Goal: Obtain resource: Download file/media

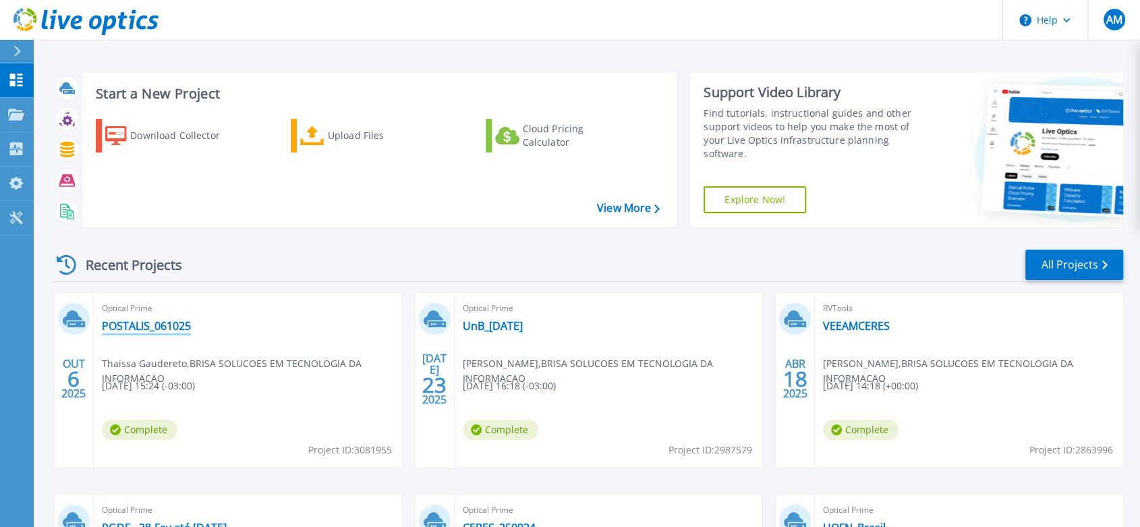
click at [140, 322] on link "POSTALIS_061025" at bounding box center [146, 325] width 89 height 13
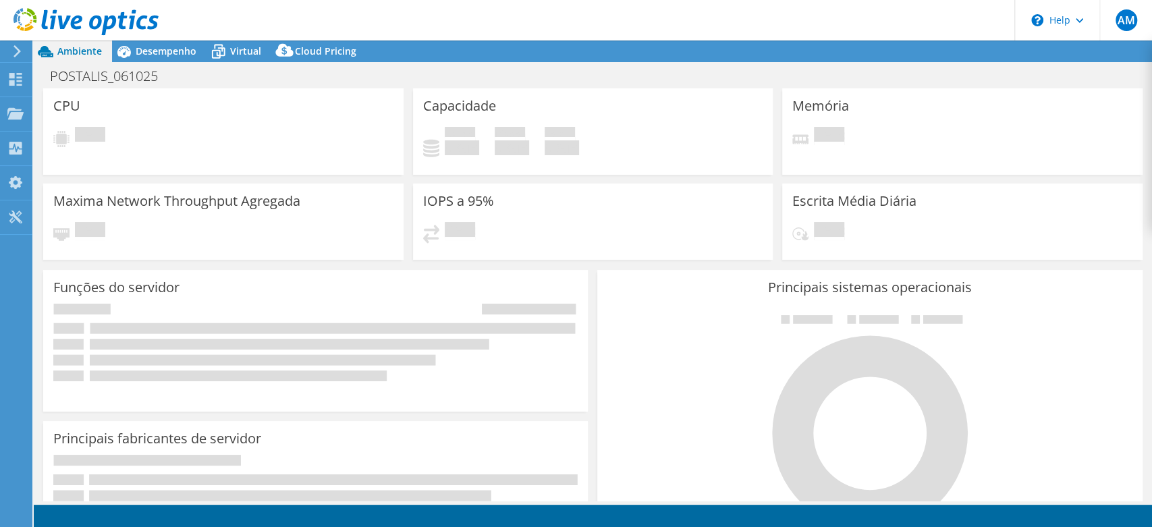
select select "USD"
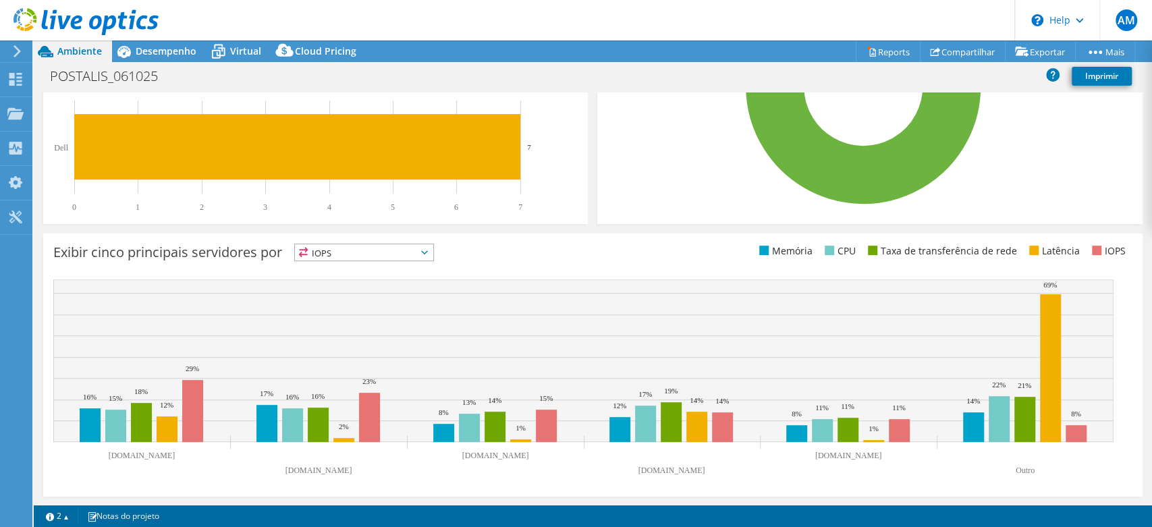
scroll to position [372, 0]
click at [69, 514] on link "2" at bounding box center [57, 515] width 42 height 17
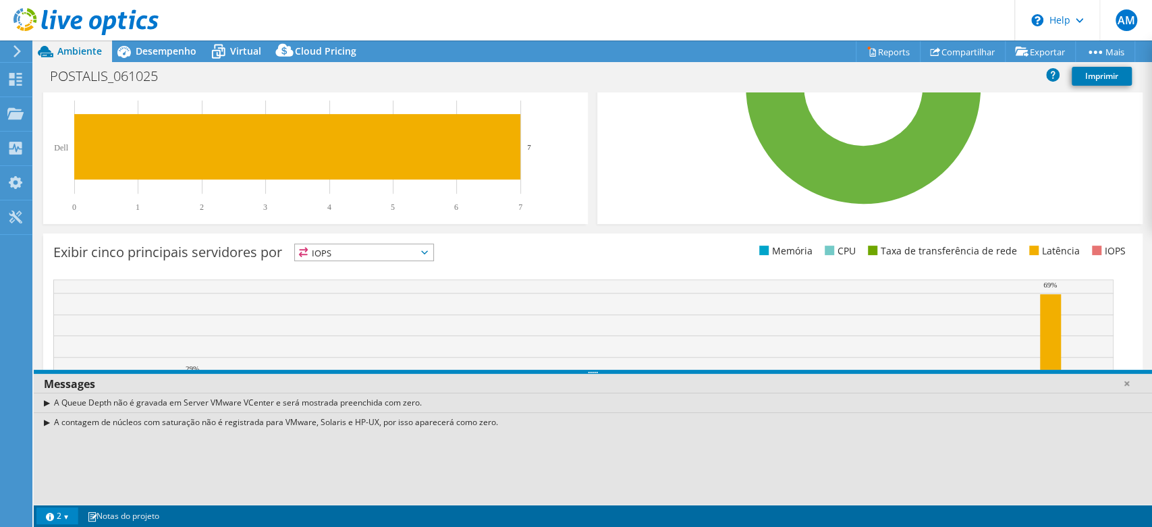
click at [69, 514] on link "2" at bounding box center [57, 515] width 42 height 17
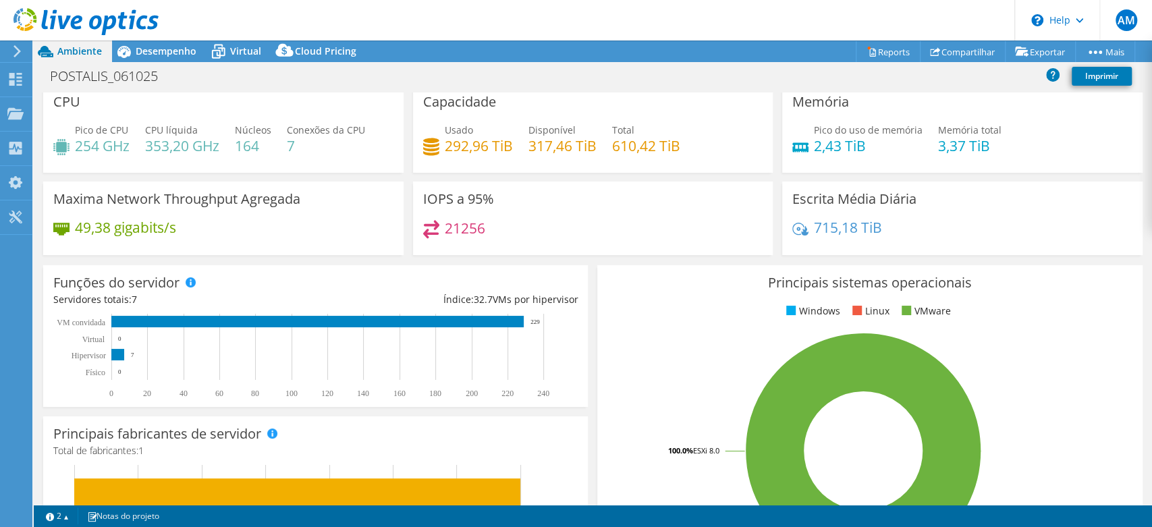
scroll to position [0, 0]
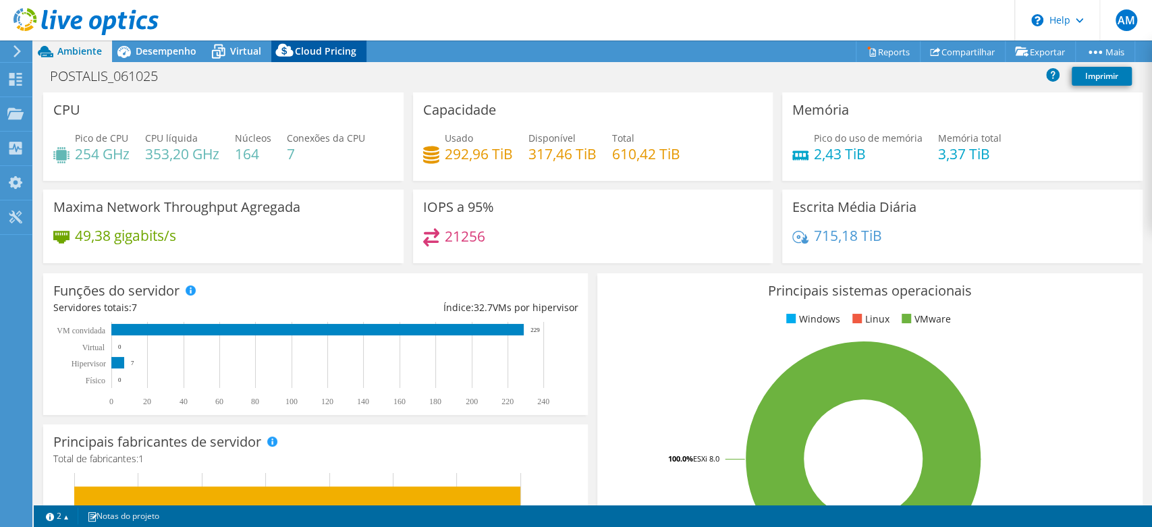
click at [291, 53] on icon at bounding box center [284, 50] width 18 height 13
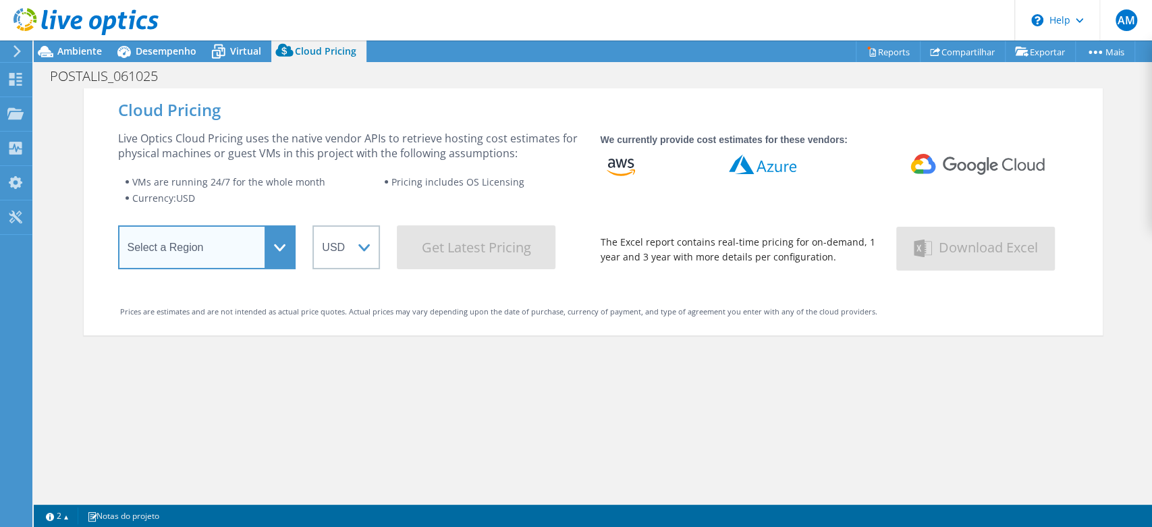
click at [225, 266] on select "Select a Region [GEOGRAPHIC_DATA] ([GEOGRAPHIC_DATA]) [GEOGRAPHIC_DATA] ([GEOGR…" at bounding box center [207, 247] width 178 height 44
select select "SouthAmerica"
click at [118, 230] on select "Select a Region [GEOGRAPHIC_DATA] ([GEOGRAPHIC_DATA]) [GEOGRAPHIC_DATA] ([GEOGR…" at bounding box center [207, 247] width 178 height 44
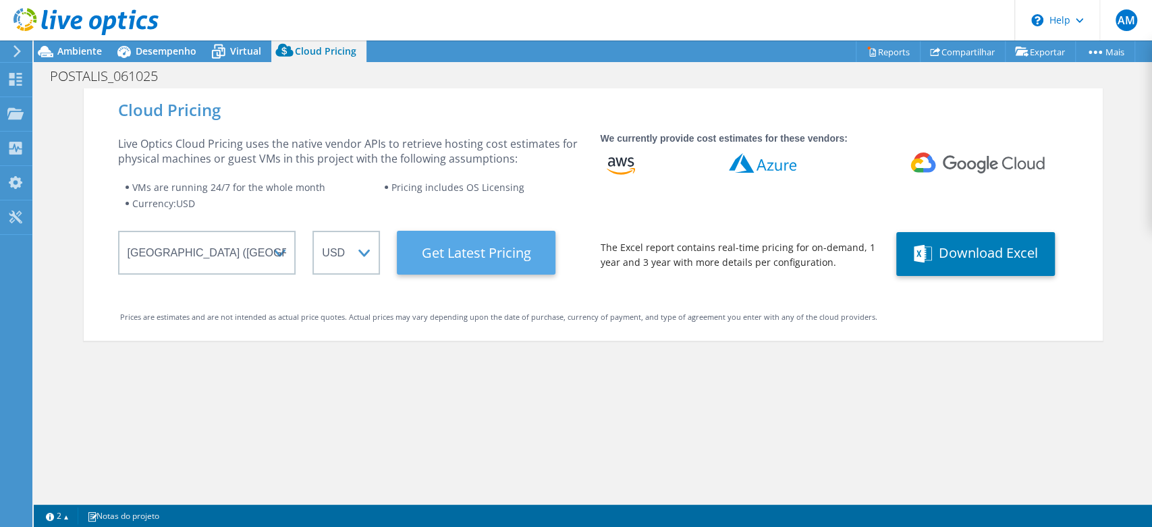
click at [450, 252] on Latest "Get Latest Pricing" at bounding box center [476, 253] width 159 height 44
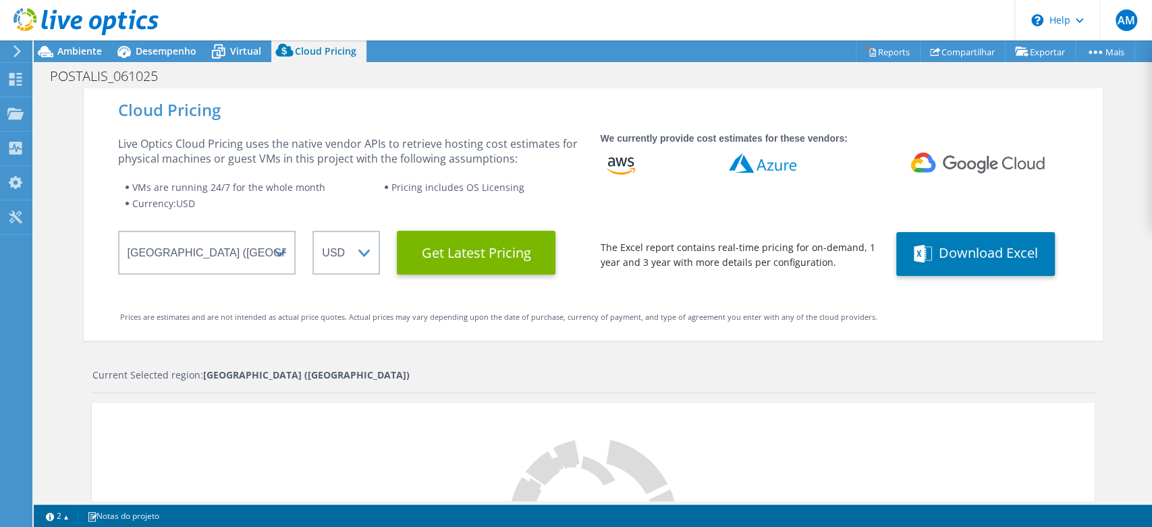
scroll to position [150, 0]
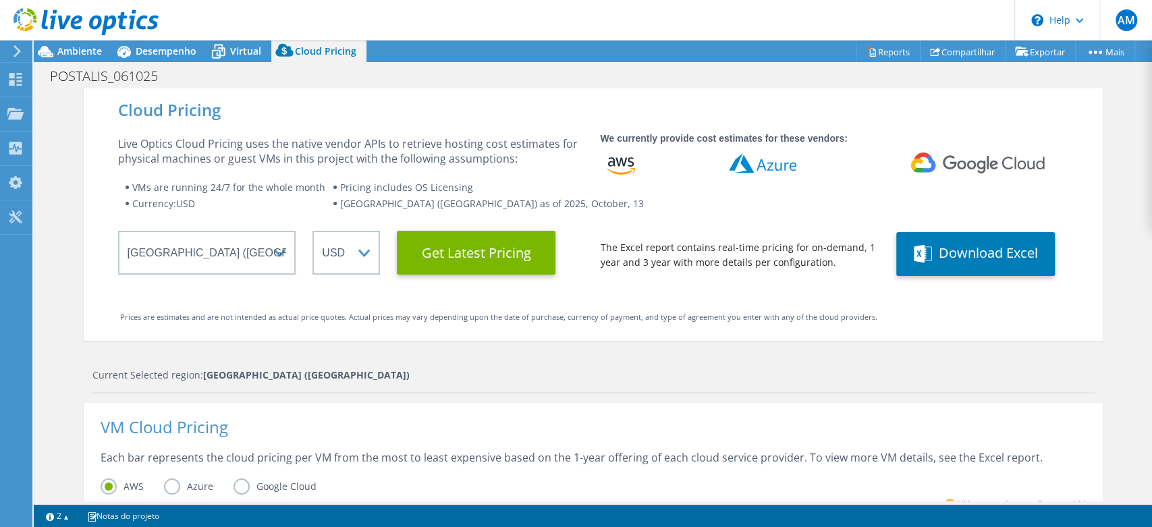
click at [530, 376] on div "Current Selected region: [GEOGRAPHIC_DATA] ([GEOGRAPHIC_DATA])" at bounding box center [593, 375] width 1002 height 15
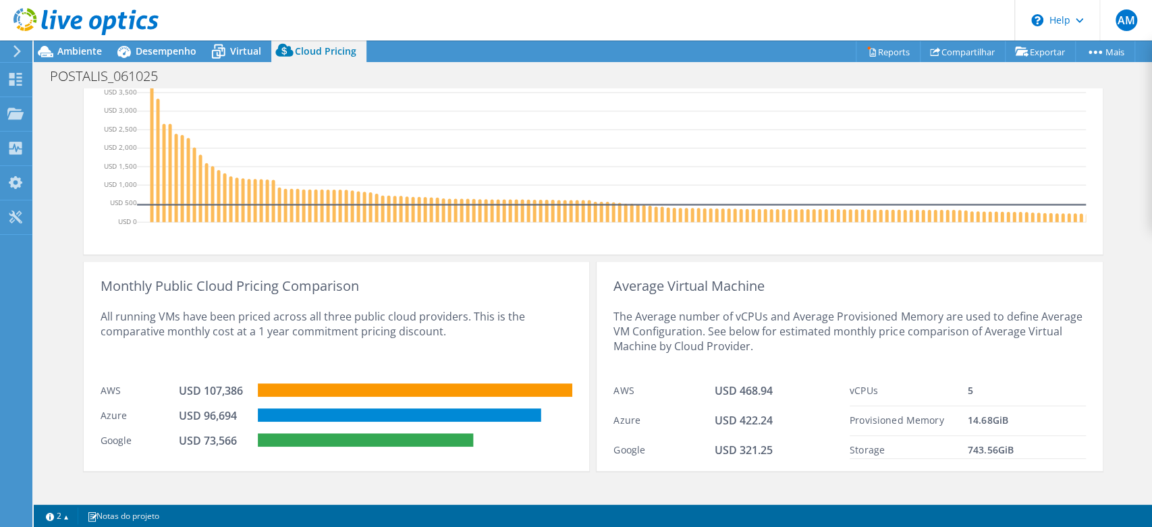
scroll to position [518, 0]
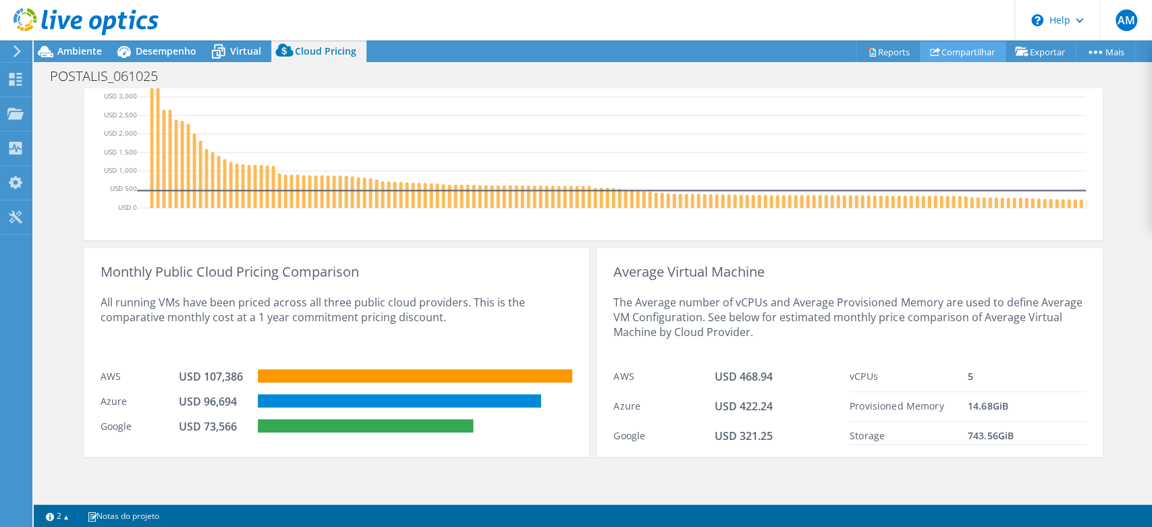
click at [930, 44] on link "Compartilhar" at bounding box center [962, 51] width 86 height 21
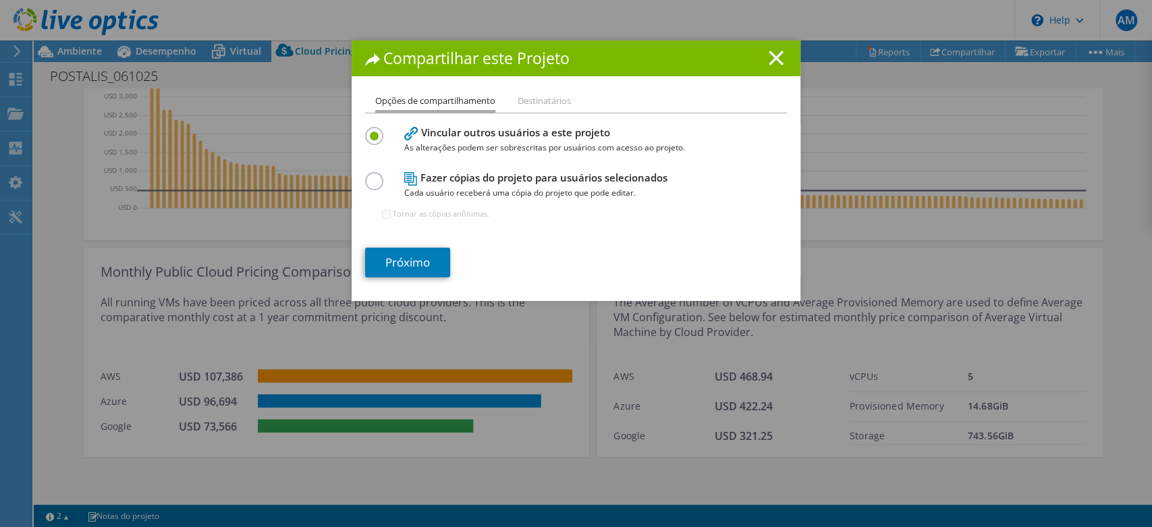
click at [770, 59] on line at bounding box center [775, 57] width 13 height 13
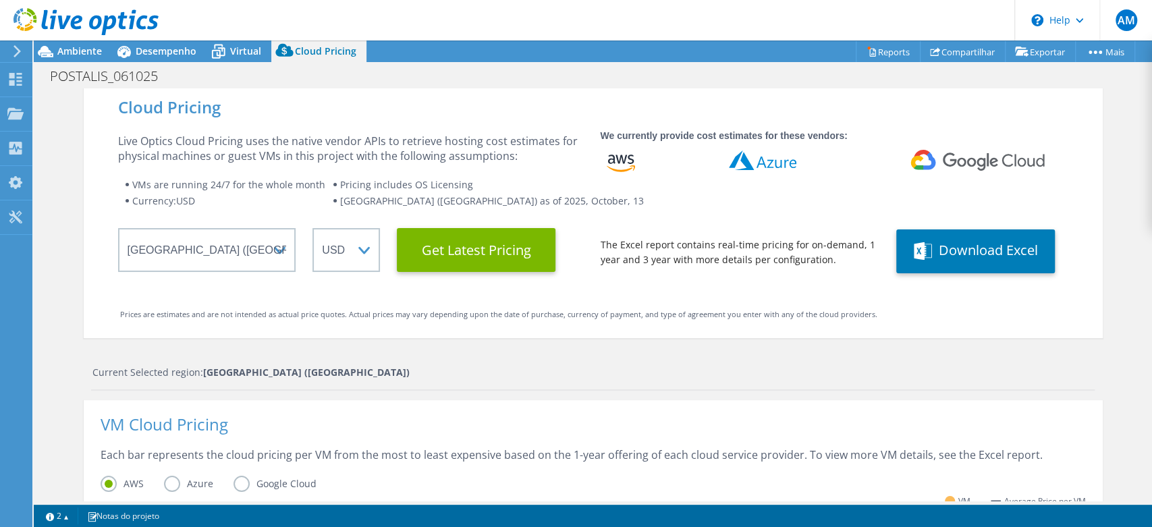
scroll to position [0, 0]
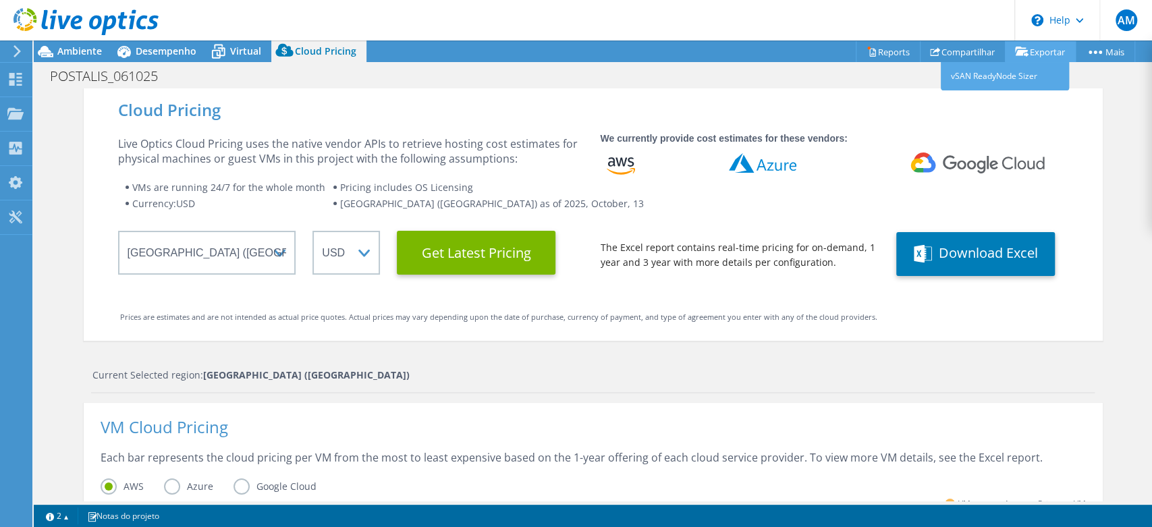
click at [1026, 45] on link "Exportar" at bounding box center [1039, 51] width 71 height 21
click at [930, 47] on icon at bounding box center [935, 52] width 10 height 10
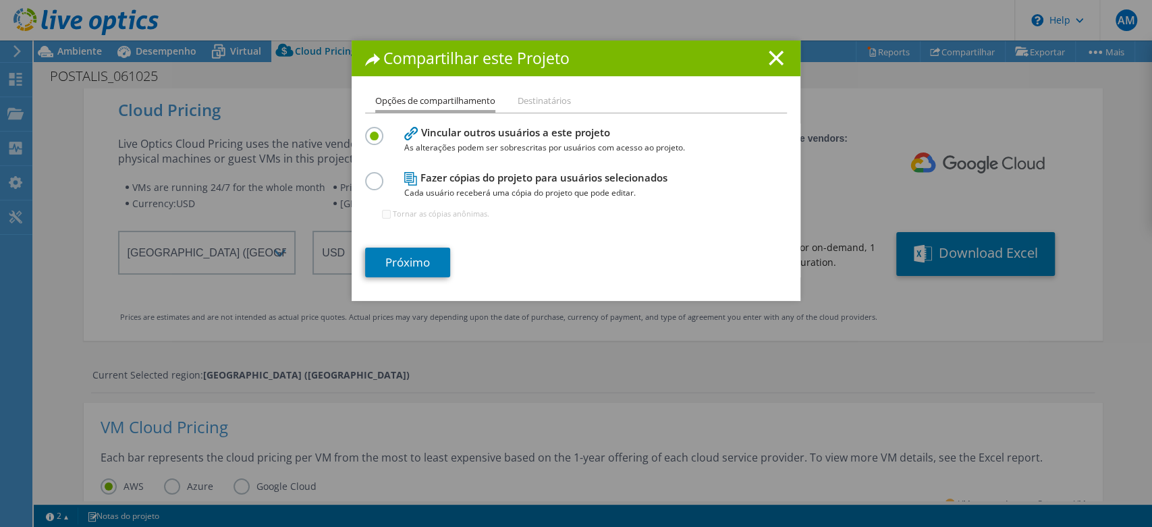
click at [752, 56] on h1 "Compartilhar este Projeto" at bounding box center [576, 59] width 422 height 16
click at [768, 53] on icon at bounding box center [775, 58] width 15 height 15
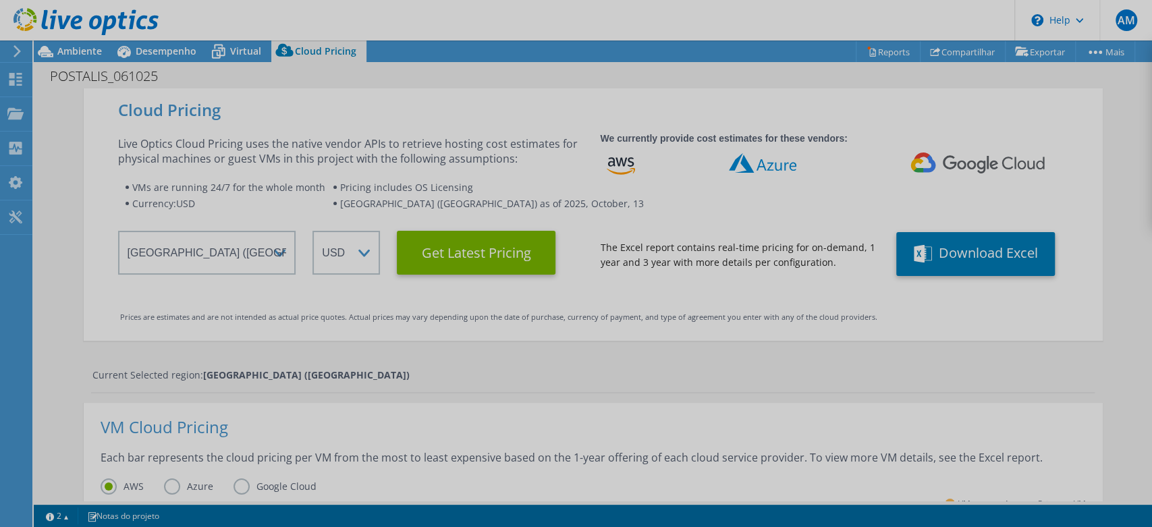
click at [855, 57] on div at bounding box center [576, 263] width 1152 height 527
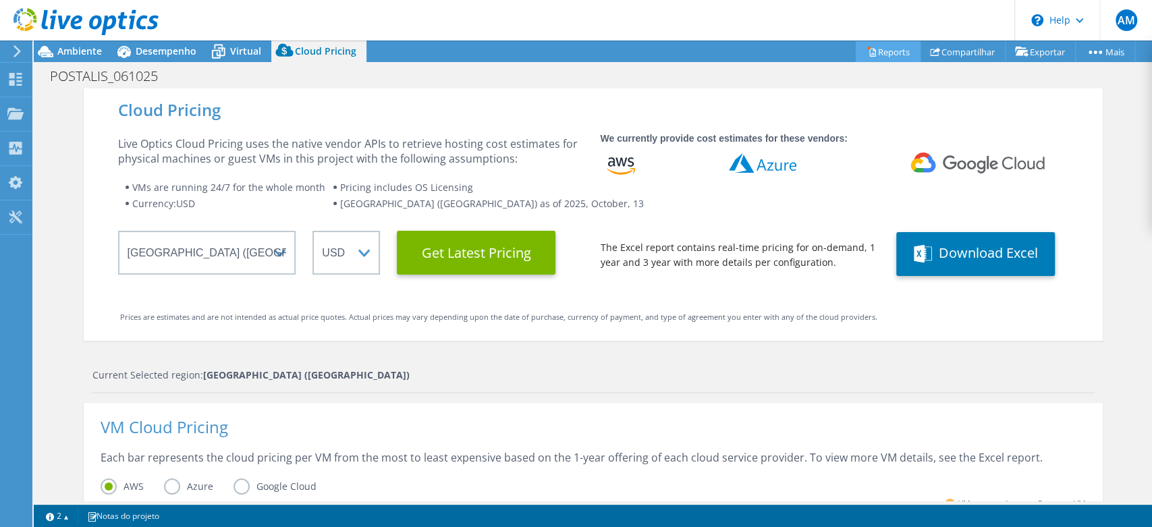
click at [866, 53] on link "Reports" at bounding box center [887, 51] width 65 height 21
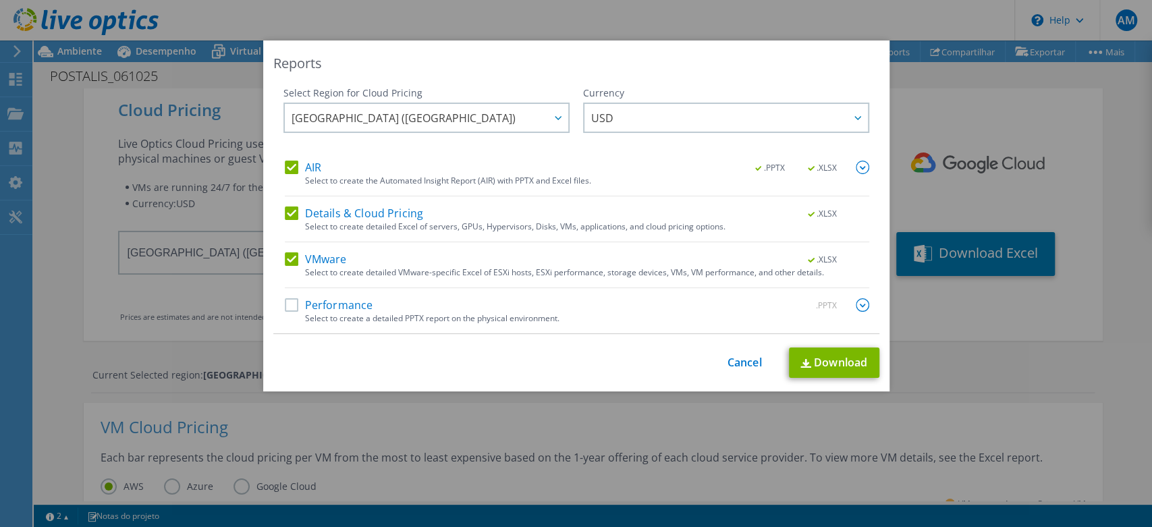
click at [286, 261] on label "VMware" at bounding box center [316, 258] width 62 height 13
click at [0, 0] on input "VMware" at bounding box center [0, 0] width 0 height 0
click at [286, 175] on div "AIR .PPTX .XLSX" at bounding box center [577, 169] width 584 height 16
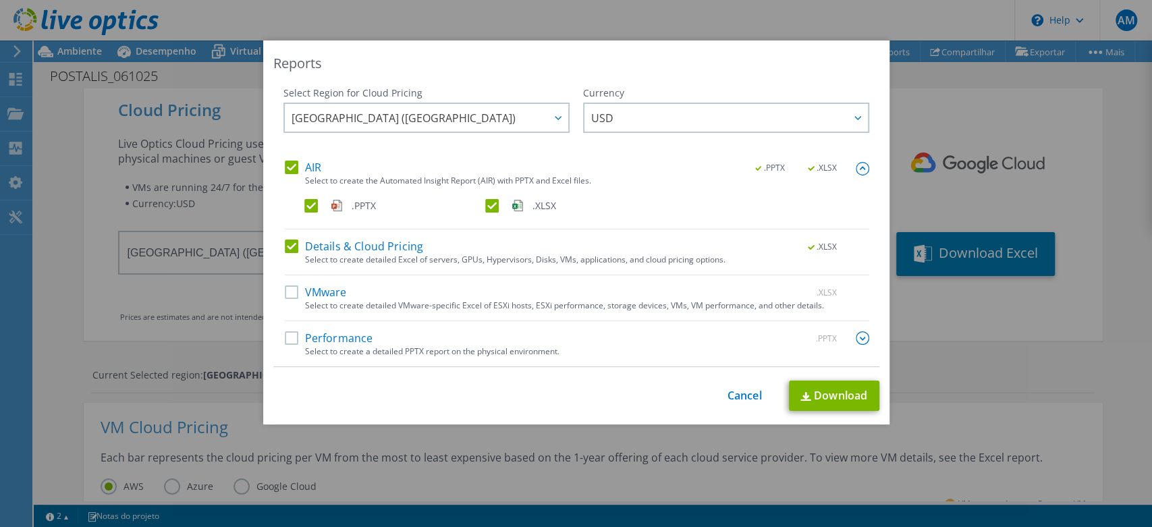
click at [291, 167] on label "AIR" at bounding box center [303, 167] width 36 height 13
click at [0, 0] on input "AIR" at bounding box center [0, 0] width 0 height 0
click at [287, 171] on label "AIR" at bounding box center [303, 167] width 36 height 13
click at [0, 0] on input "AIR" at bounding box center [0, 0] width 0 height 0
click at [814, 398] on link "Download" at bounding box center [834, 395] width 90 height 30
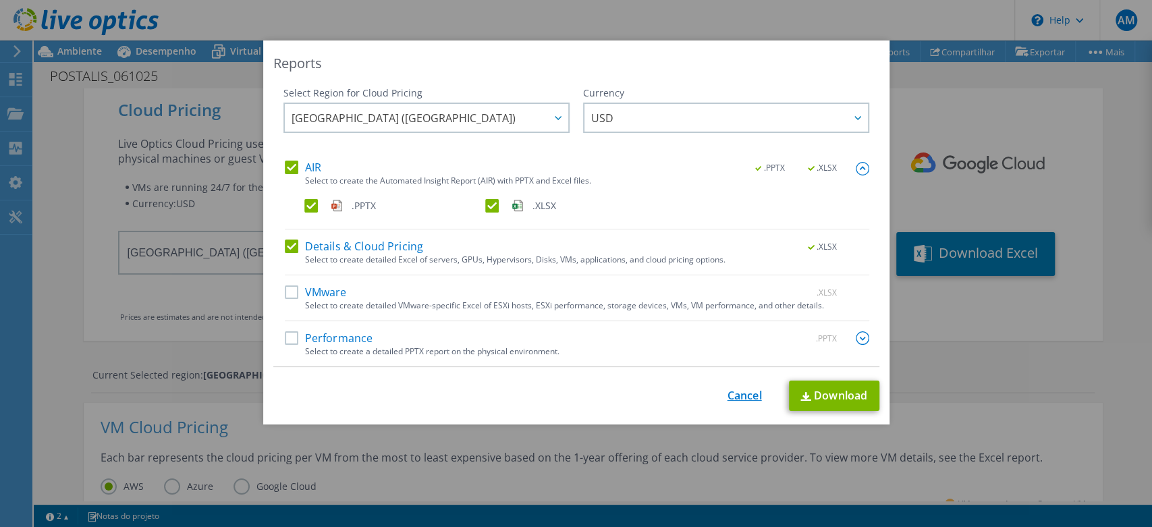
click at [732, 391] on link "Cancel" at bounding box center [744, 395] width 34 height 13
